Goal: Ask a question

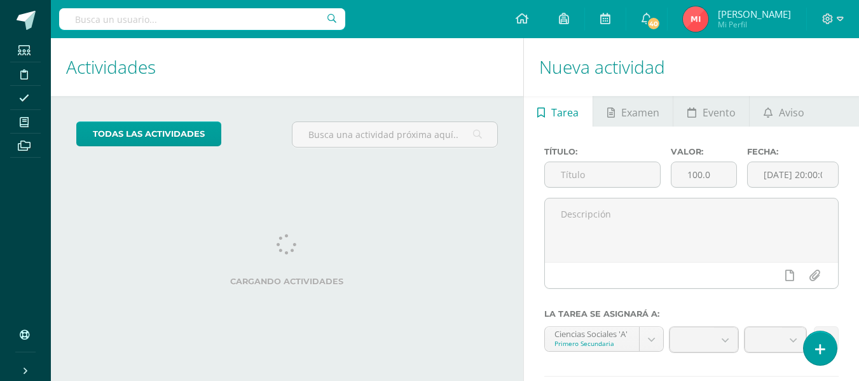
click at [818, 347] on icon at bounding box center [820, 349] width 10 height 13
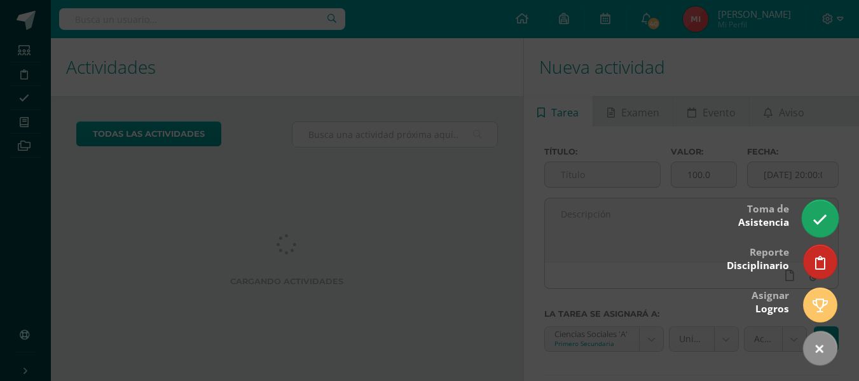
click at [815, 208] on link at bounding box center [820, 218] width 36 height 37
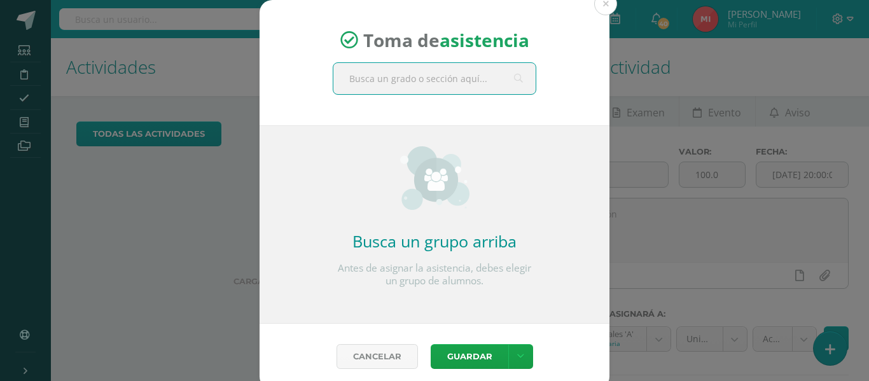
click at [467, 77] on input "text" at bounding box center [434, 78] width 202 height 31
type input "TERCERO"
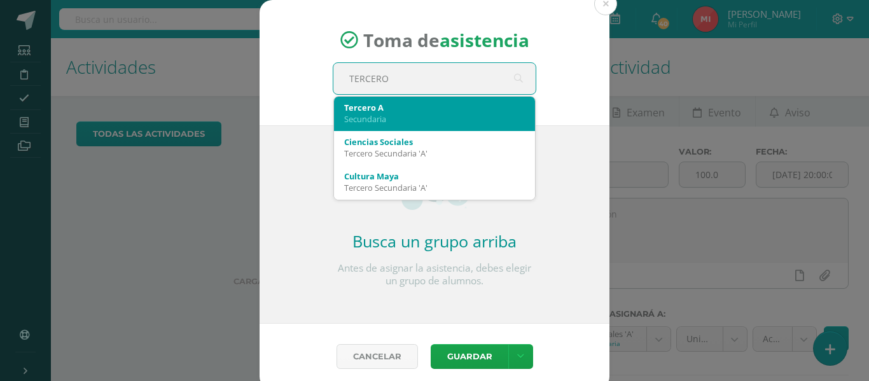
click at [346, 120] on div "Secundaria" at bounding box center [434, 118] width 181 height 11
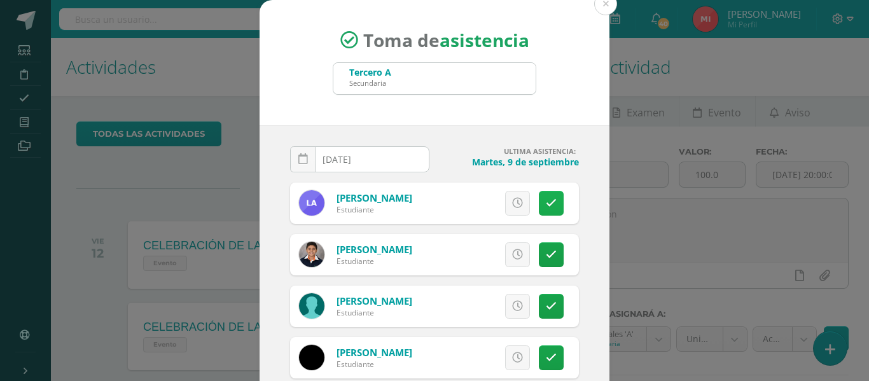
click at [546, 204] on icon at bounding box center [551, 203] width 11 height 11
click at [548, 204] on icon at bounding box center [551, 203] width 7 height 11
click at [512, 201] on icon at bounding box center [517, 203] width 11 height 11
click at [539, 209] on link at bounding box center [551, 203] width 25 height 25
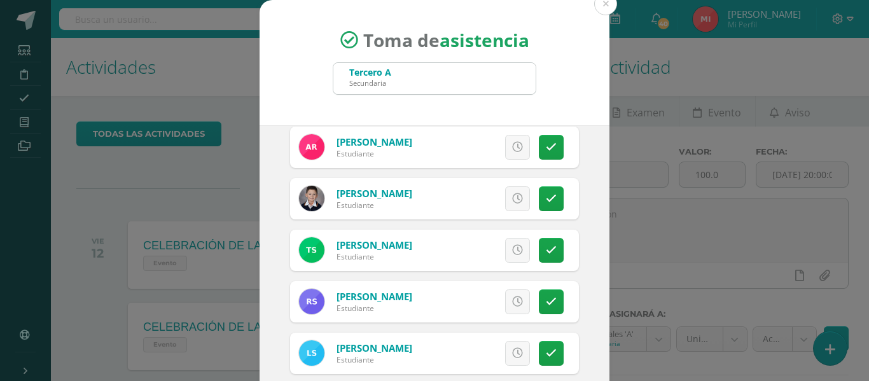
scroll to position [951, 0]
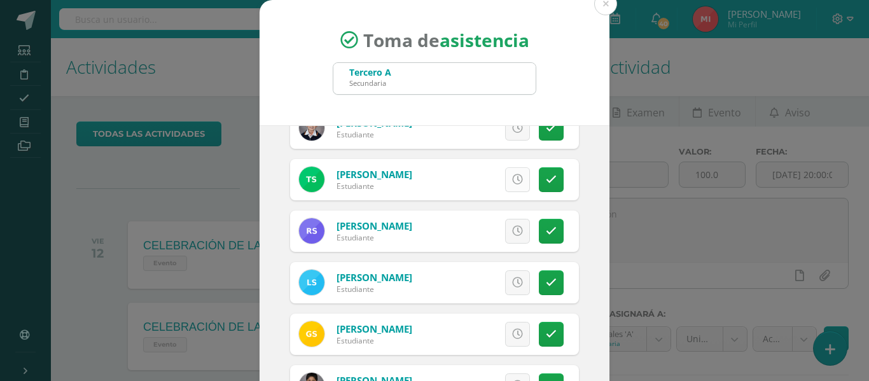
click at [512, 181] on icon at bounding box center [517, 179] width 11 height 11
click at [546, 178] on icon at bounding box center [551, 179] width 11 height 11
click at [512, 178] on icon at bounding box center [517, 179] width 11 height 11
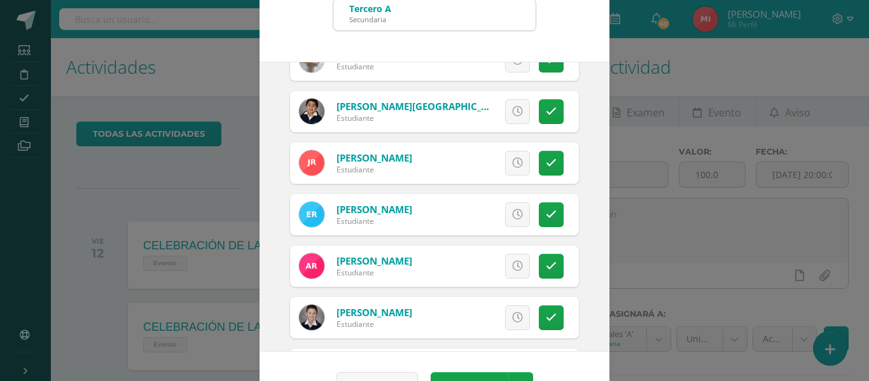
scroll to position [696, 0]
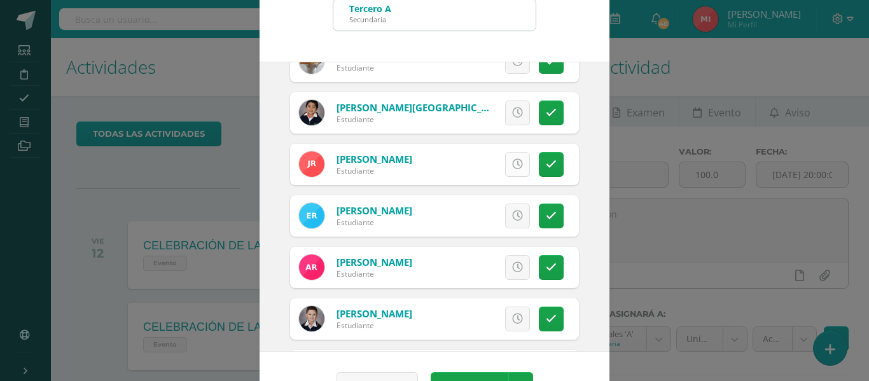
click at [505, 158] on link at bounding box center [517, 164] width 25 height 25
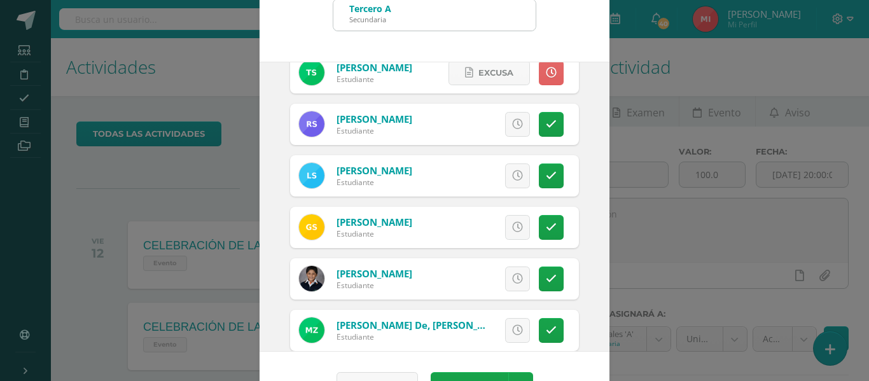
scroll to position [1014, 0]
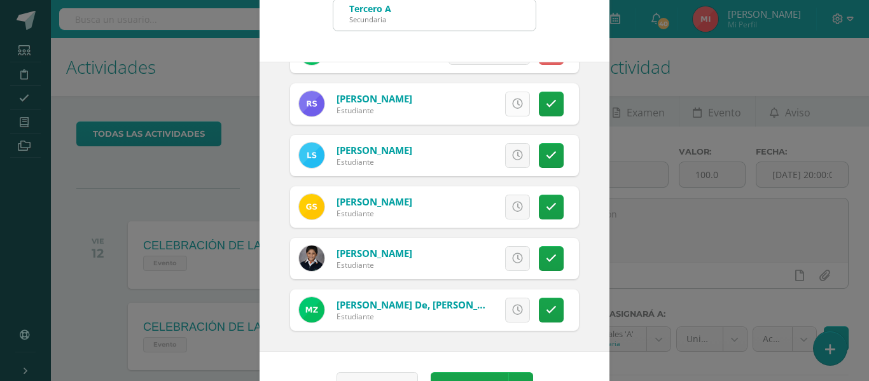
click at [506, 111] on link at bounding box center [517, 104] width 25 height 25
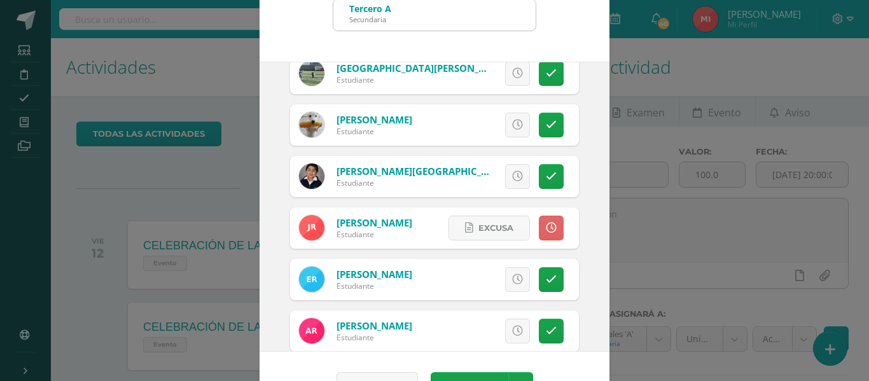
scroll to position [506, 0]
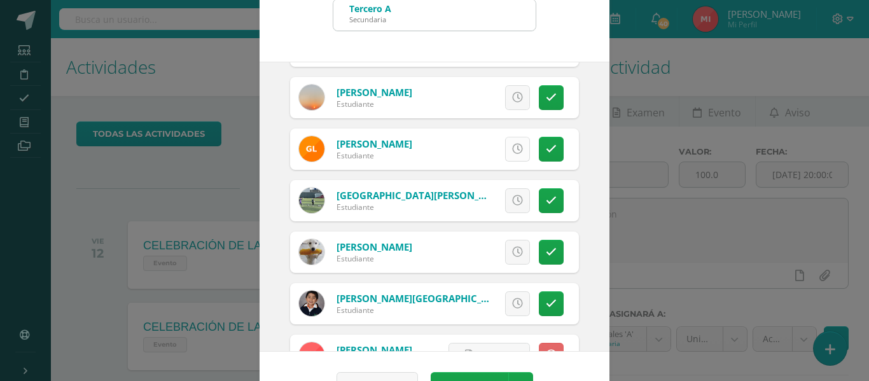
click at [512, 148] on icon at bounding box center [517, 149] width 11 height 11
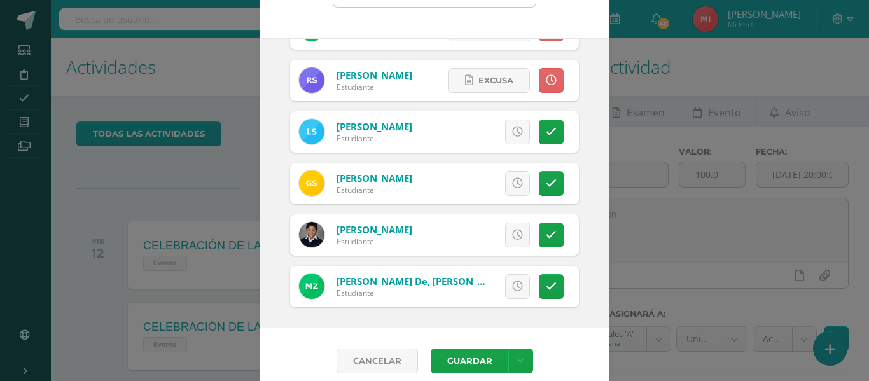
scroll to position [100, 0]
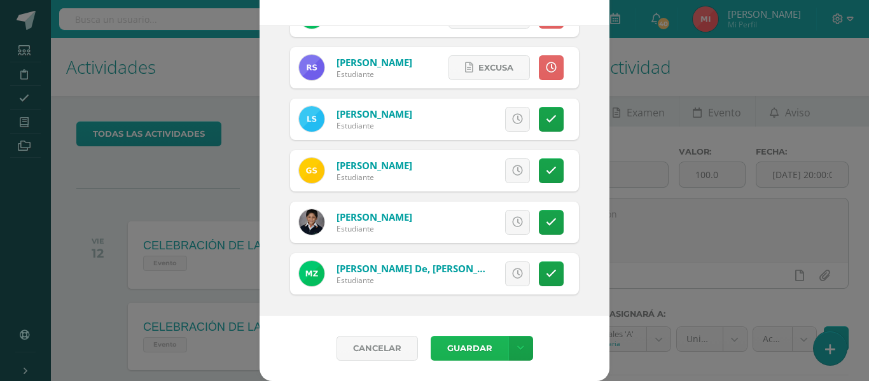
click at [476, 350] on button "Guardar" at bounding box center [470, 348] width 78 height 25
